Goal: Find specific page/section: Find specific page/section

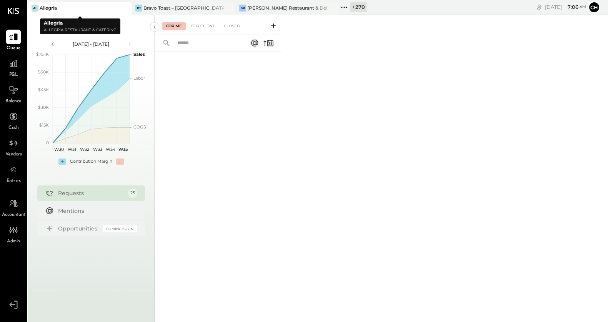
click at [127, 7] on icon at bounding box center [125, 7] width 10 height 9
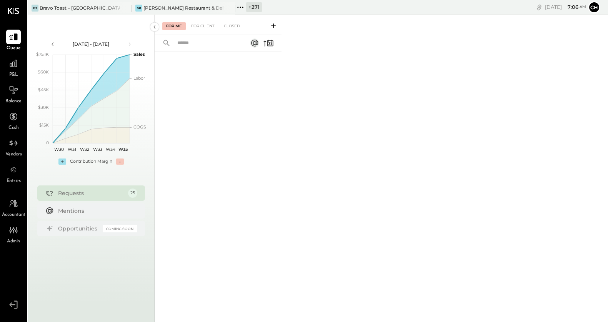
click at [127, 7] on icon at bounding box center [125, 7] width 10 height 9
click at [126, 8] on icon at bounding box center [125, 7] width 10 height 9
click at [32, 6] on icon at bounding box center [33, 7] width 10 height 10
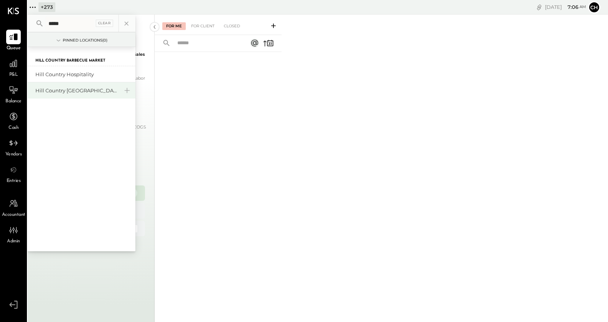
type input "****"
click at [84, 90] on div "Hill Country [GEOGRAPHIC_DATA]" at bounding box center [76, 90] width 83 height 7
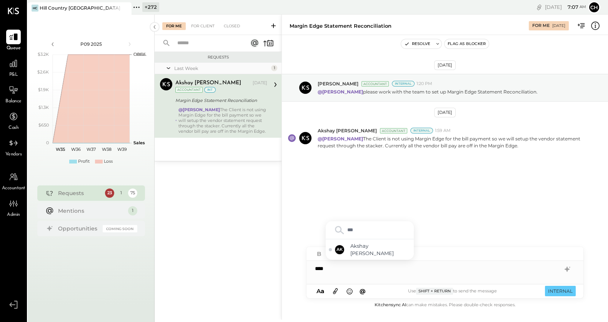
type input "****"
click at [554, 289] on button "INTERNAL" at bounding box center [560, 291] width 31 height 10
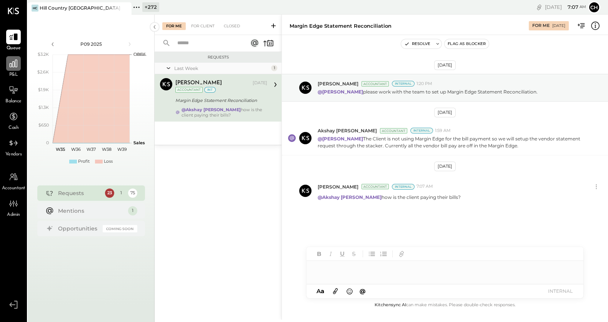
click at [8, 67] on icon at bounding box center [13, 63] width 10 height 10
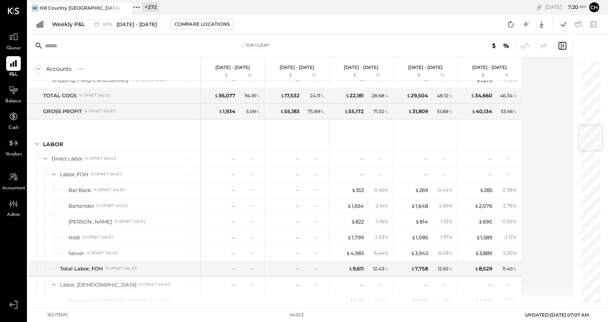
scroll to position [544, 0]
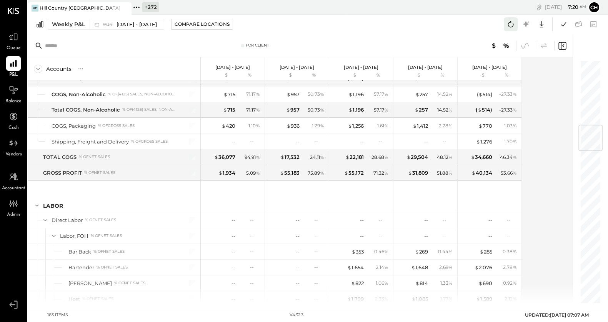
click at [510, 21] on icon at bounding box center [510, 24] width 10 height 10
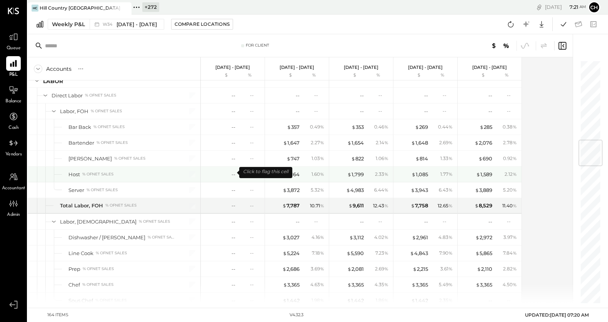
scroll to position [670, 0]
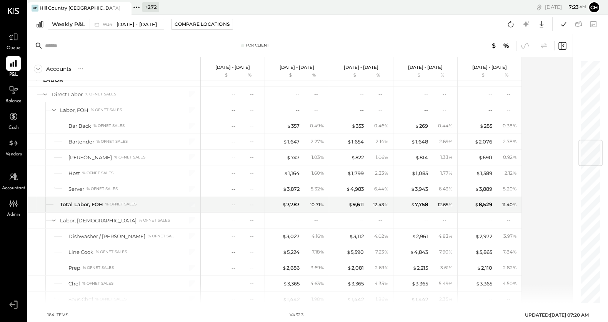
click at [138, 8] on icon at bounding box center [136, 7] width 10 height 10
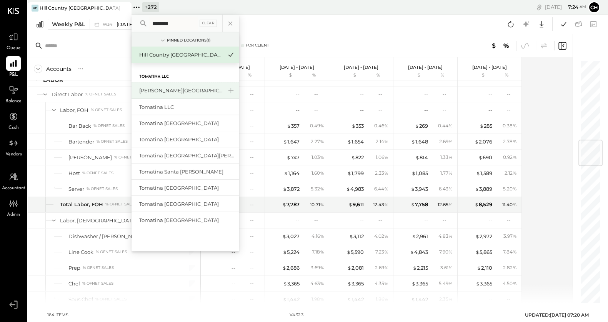
type input "********"
click at [152, 94] on div "[PERSON_NAME][GEOGRAPHIC_DATA]" at bounding box center [185, 90] width 108 height 17
click at [151, 92] on div "[PERSON_NAME][GEOGRAPHIC_DATA]" at bounding box center [180, 90] width 83 height 7
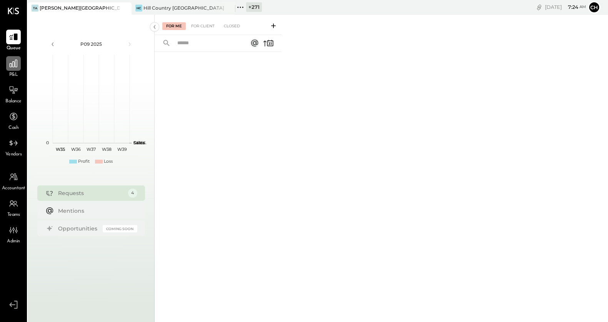
click at [10, 63] on icon at bounding box center [13, 63] width 10 height 10
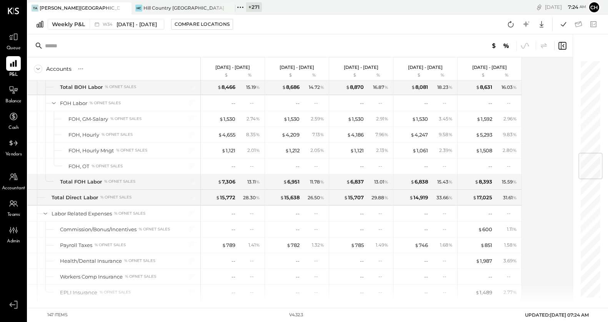
scroll to position [879, 0]
